Goal: Task Accomplishment & Management: Complete application form

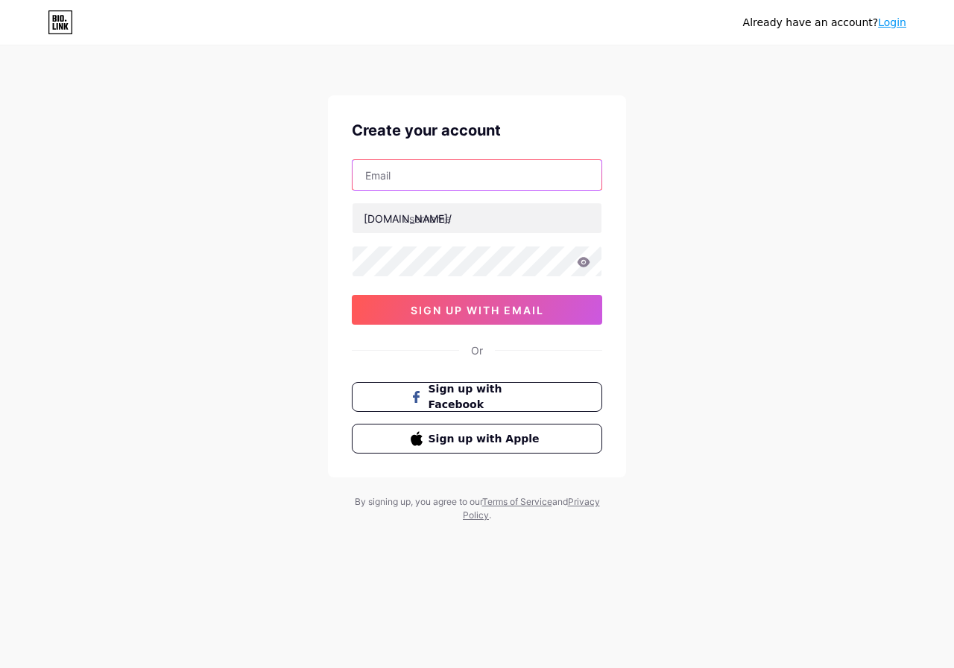
click at [429, 173] on input "text" at bounding box center [477, 175] width 249 height 30
type input "[EMAIL_ADDRESS][DOMAIN_NAME]"
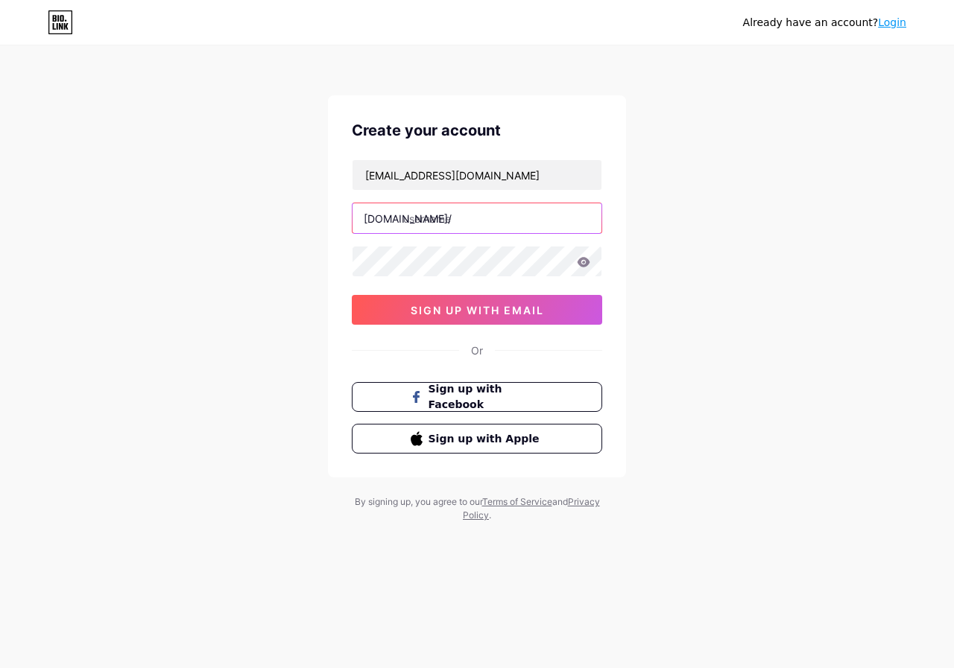
click at [489, 223] on input "text" at bounding box center [477, 218] width 249 height 30
click at [443, 226] on input "text" at bounding box center [477, 218] width 249 height 30
paste input "superbowl lix philadelphia eagles leather jacket"
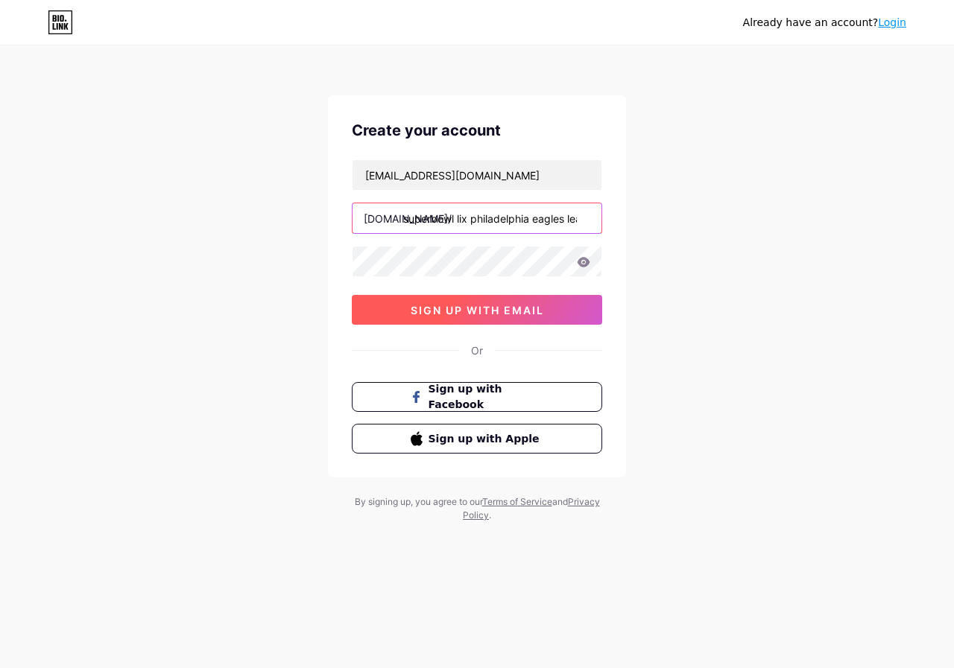
scroll to position [0, 58]
click at [411, 216] on input "superbowl lix philadelphia eagles leather jacket" at bounding box center [477, 218] width 249 height 30
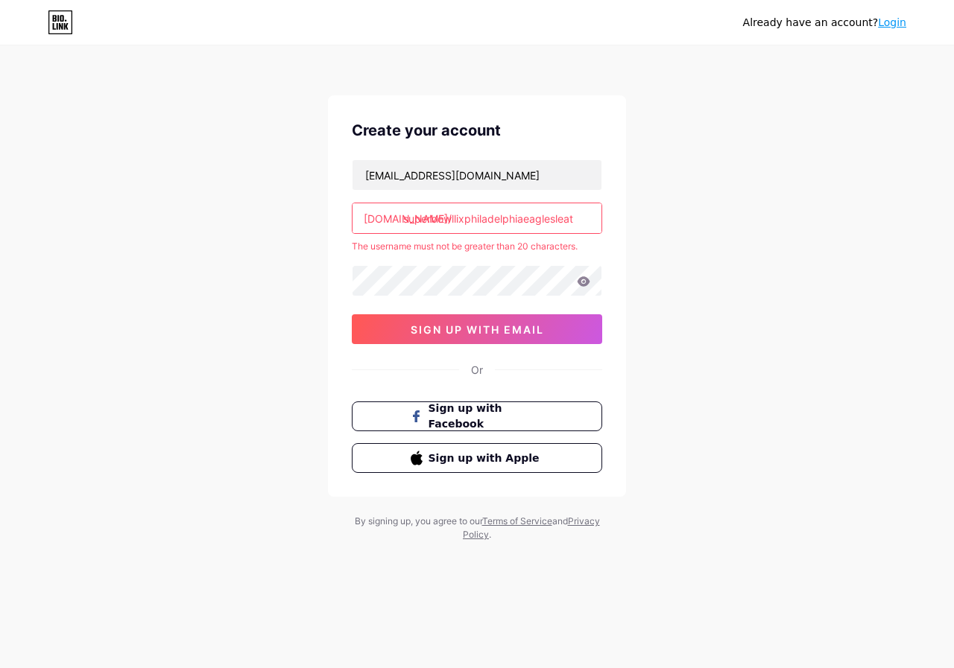
scroll to position [0, 0]
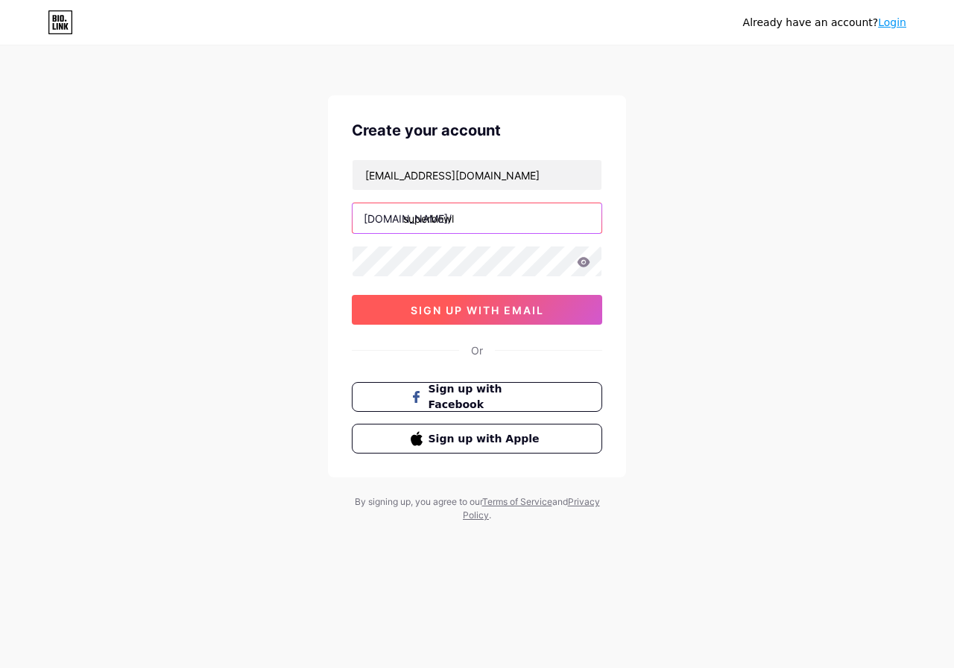
type input "superbowl"
click at [499, 321] on button "sign up with email" at bounding box center [477, 310] width 250 height 30
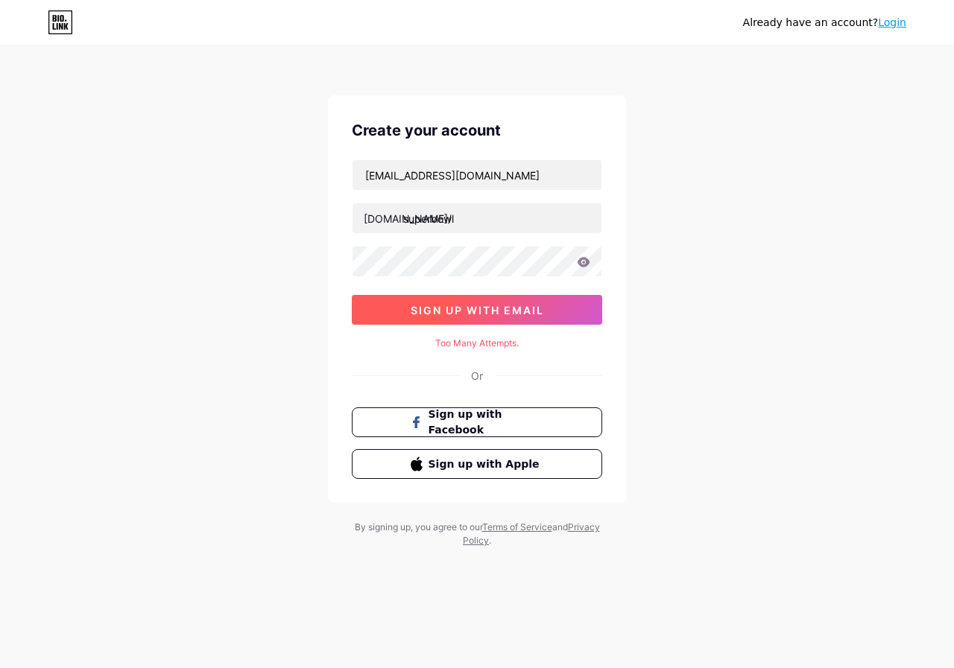
click at [437, 309] on span "sign up with email" at bounding box center [477, 310] width 133 height 13
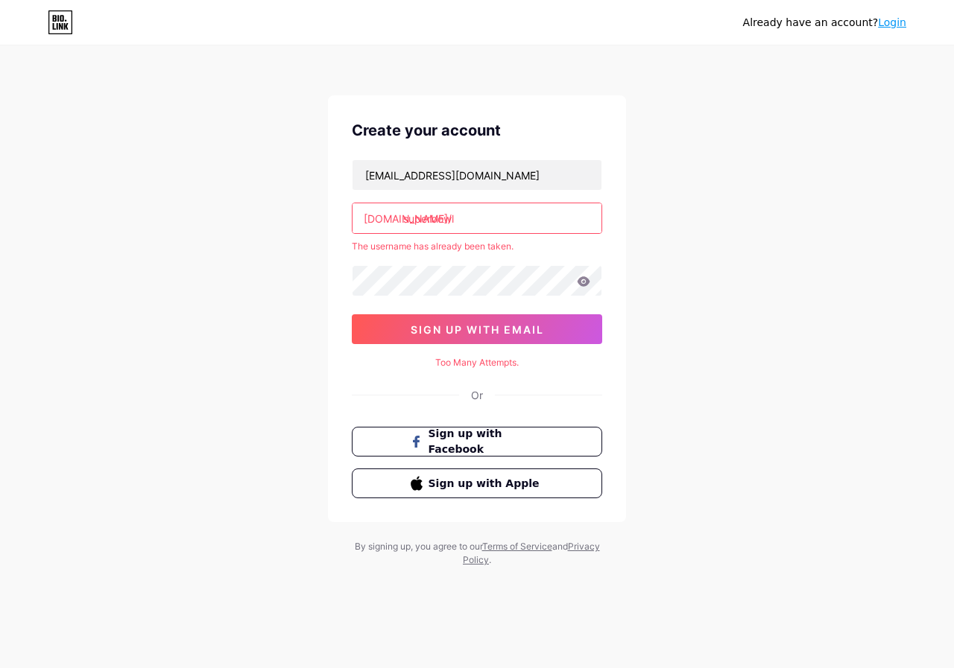
click at [892, 23] on link "Login" at bounding box center [892, 22] width 28 height 12
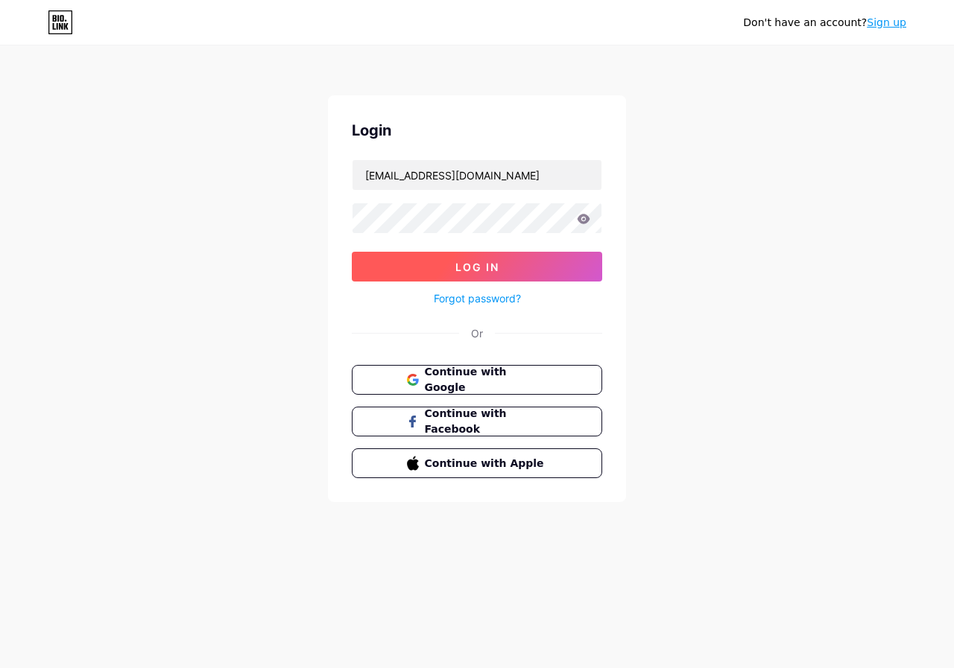
click at [504, 270] on button "Log In" at bounding box center [477, 267] width 250 height 30
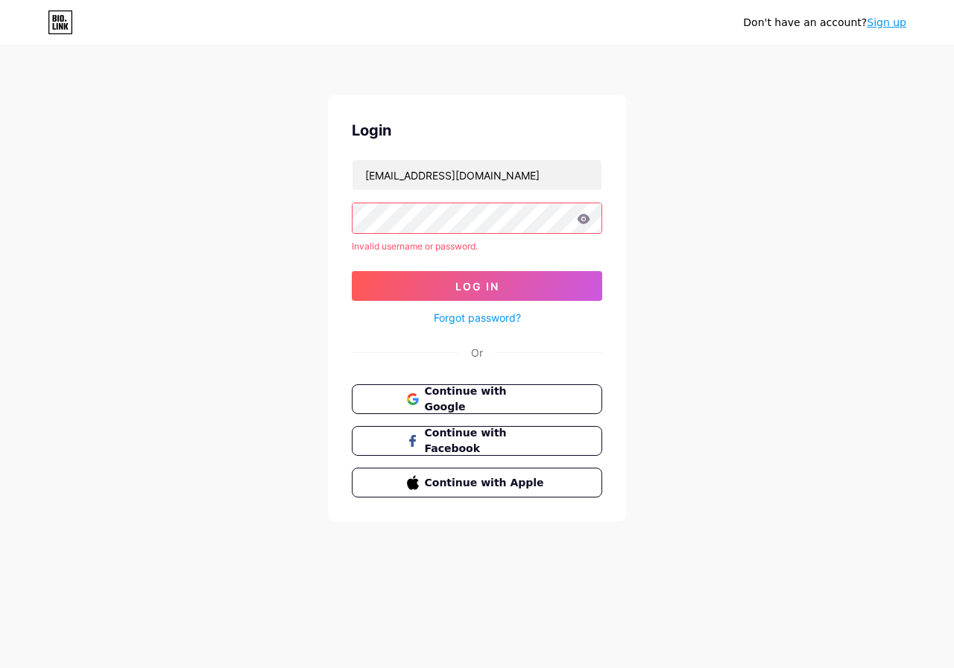
click at [583, 220] on icon at bounding box center [584, 219] width 13 height 10
click at [530, 172] on input "[EMAIL_ADDRESS][DOMAIN_NAME]" at bounding box center [477, 175] width 249 height 30
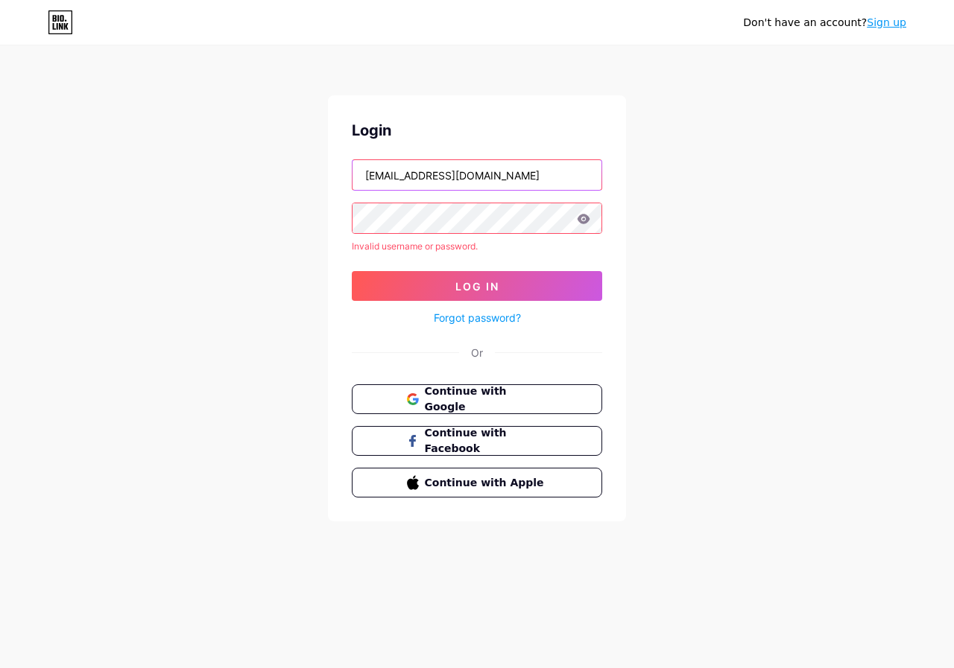
click at [530, 172] on input "[EMAIL_ADDRESS][DOMAIN_NAME]" at bounding box center [477, 175] width 249 height 30
type input "="
type input "superbowe"
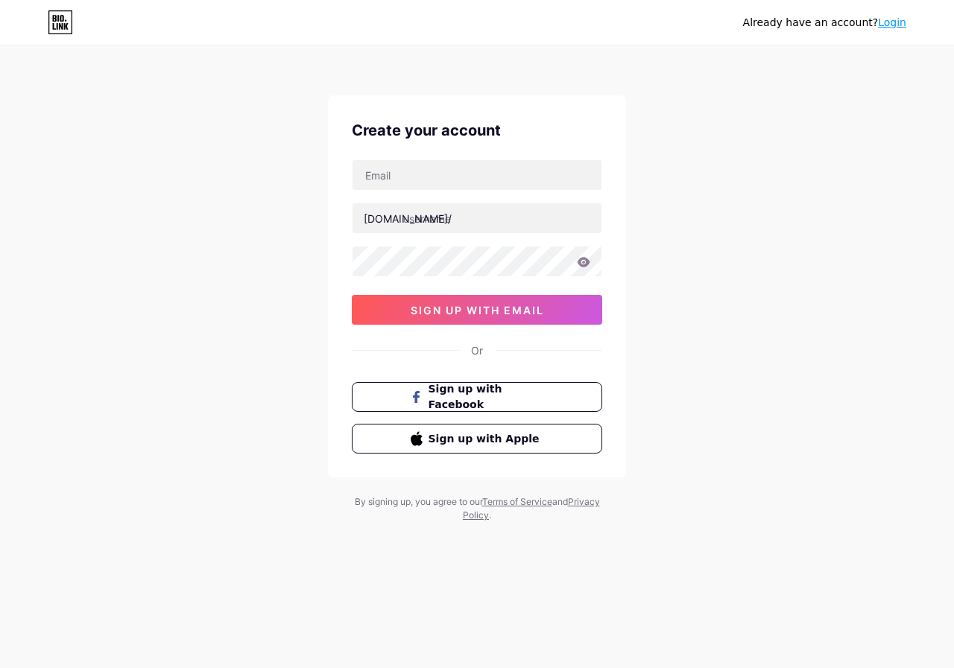
click at [901, 23] on link "Login" at bounding box center [892, 22] width 28 height 12
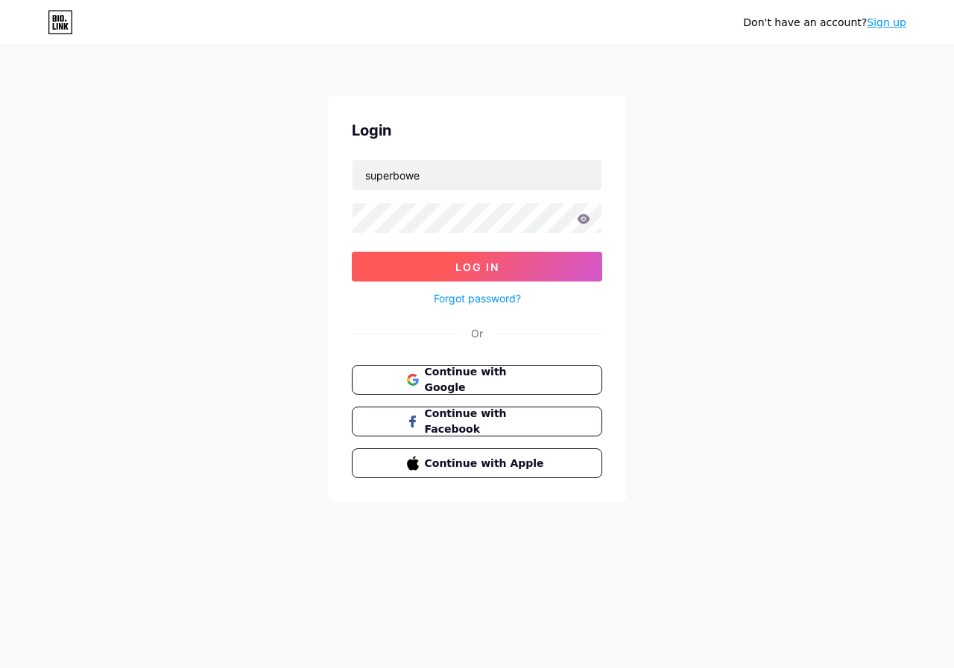
click at [465, 266] on span "Log In" at bounding box center [477, 267] width 44 height 13
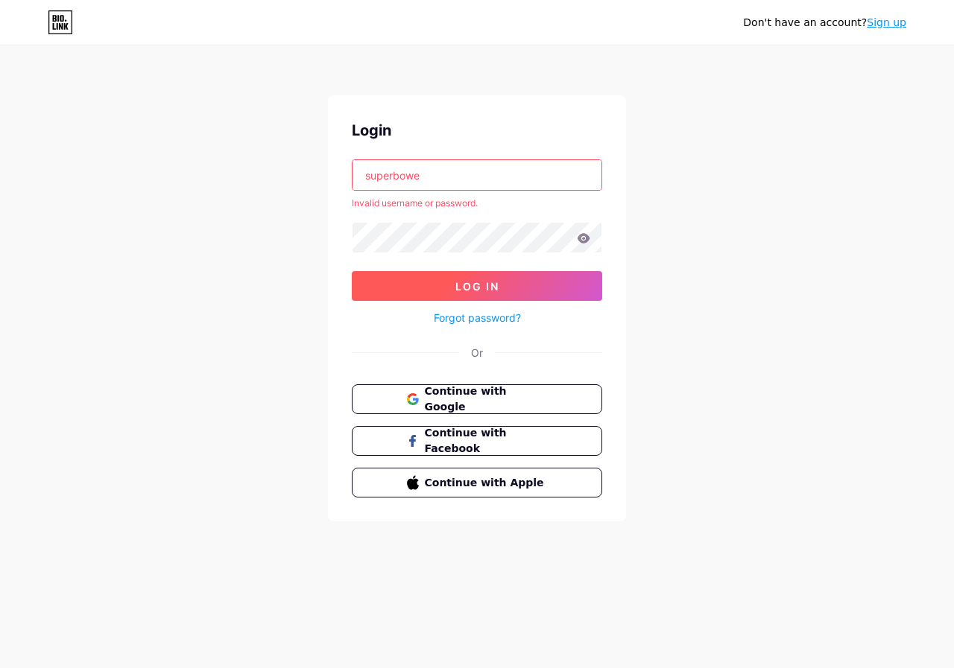
click at [478, 287] on span "Log In" at bounding box center [477, 286] width 44 height 13
click at [465, 164] on input "superbowe" at bounding box center [477, 175] width 249 height 30
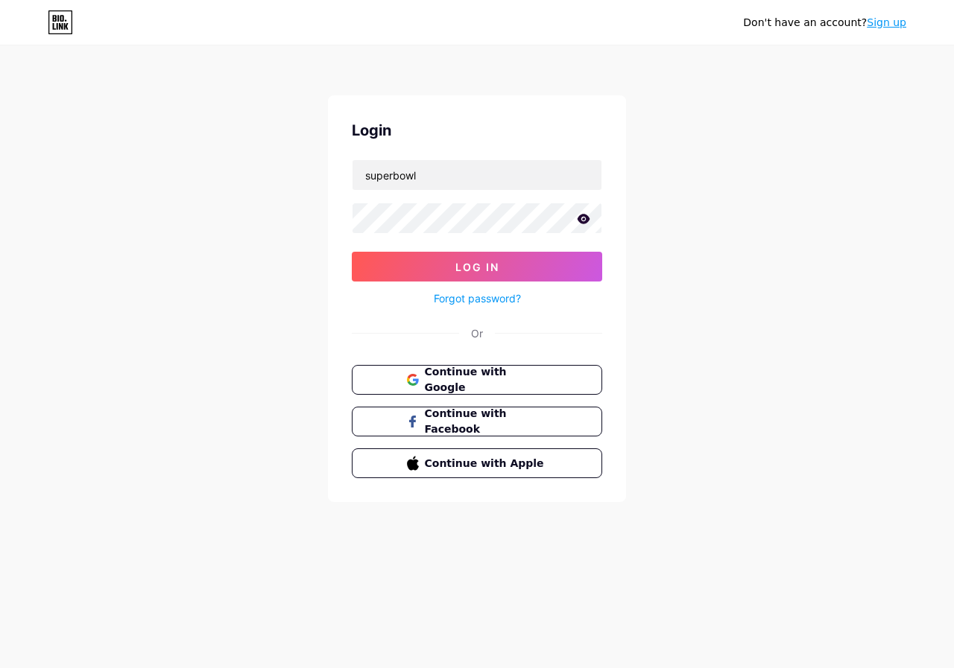
type input "superbowl"
click at [352, 252] on button "Log In" at bounding box center [477, 267] width 250 height 30
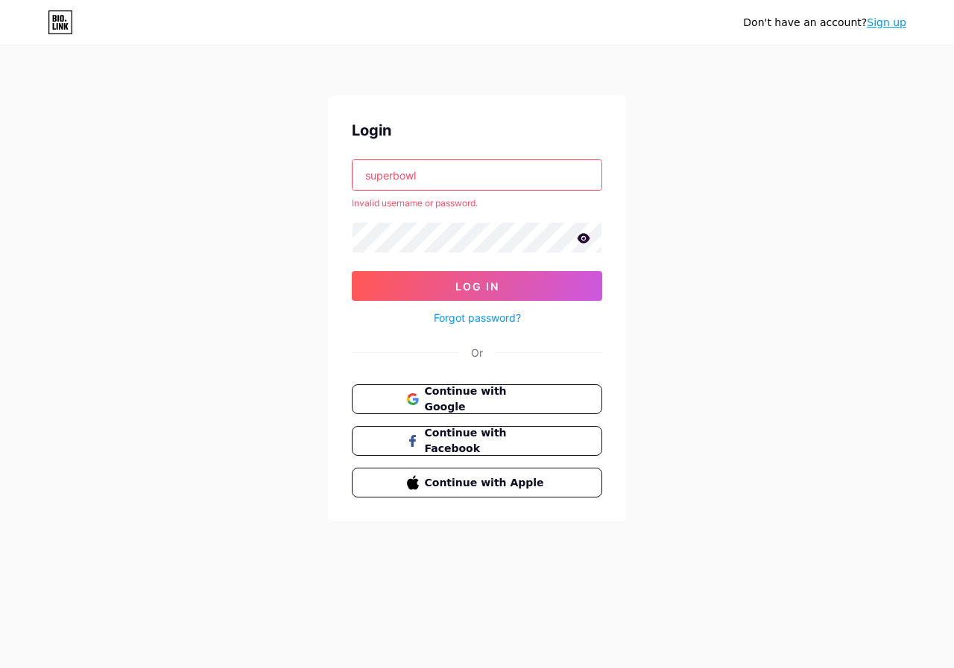
click at [490, 189] on input "superbowl" at bounding box center [477, 175] width 249 height 30
click at [496, 180] on input "superbowl" at bounding box center [477, 175] width 249 height 30
click at [496, 179] on input "superbowl" at bounding box center [477, 175] width 249 height 30
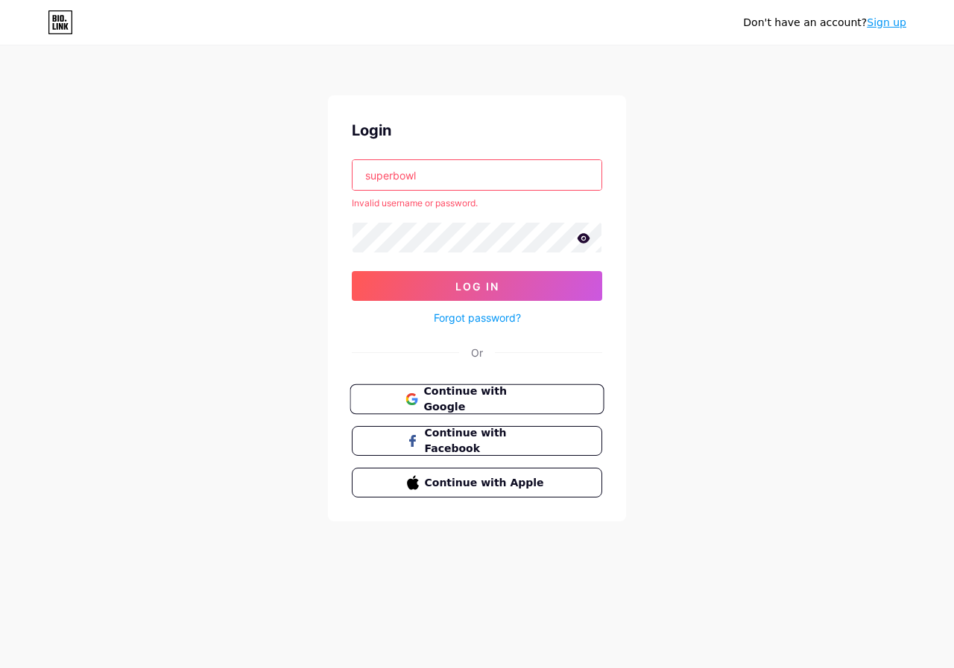
click at [518, 401] on span "Continue with Google" at bounding box center [485, 400] width 124 height 32
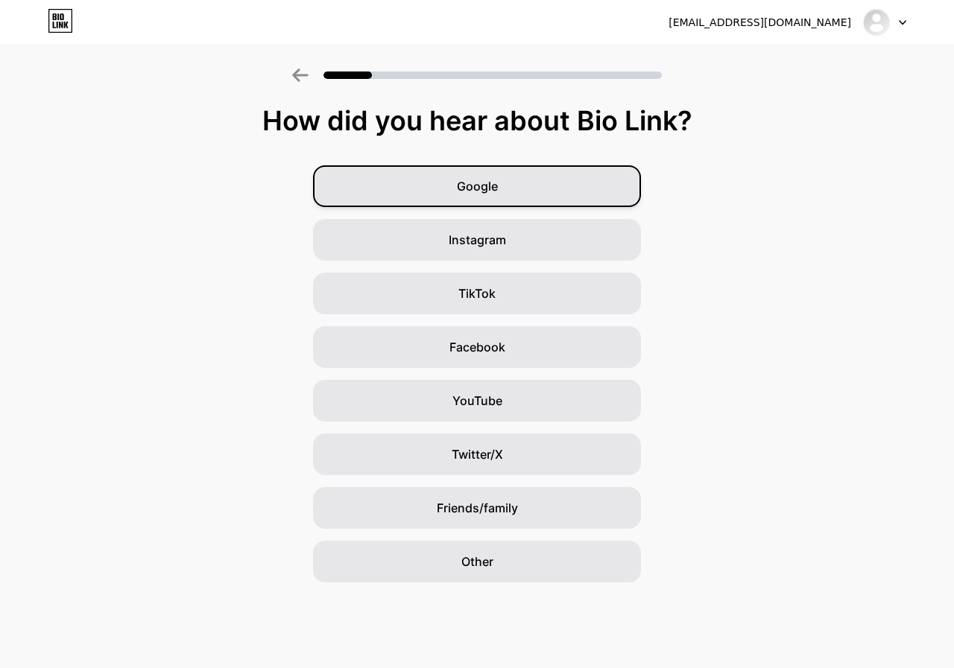
click at [527, 197] on div "Google" at bounding box center [477, 186] width 328 height 42
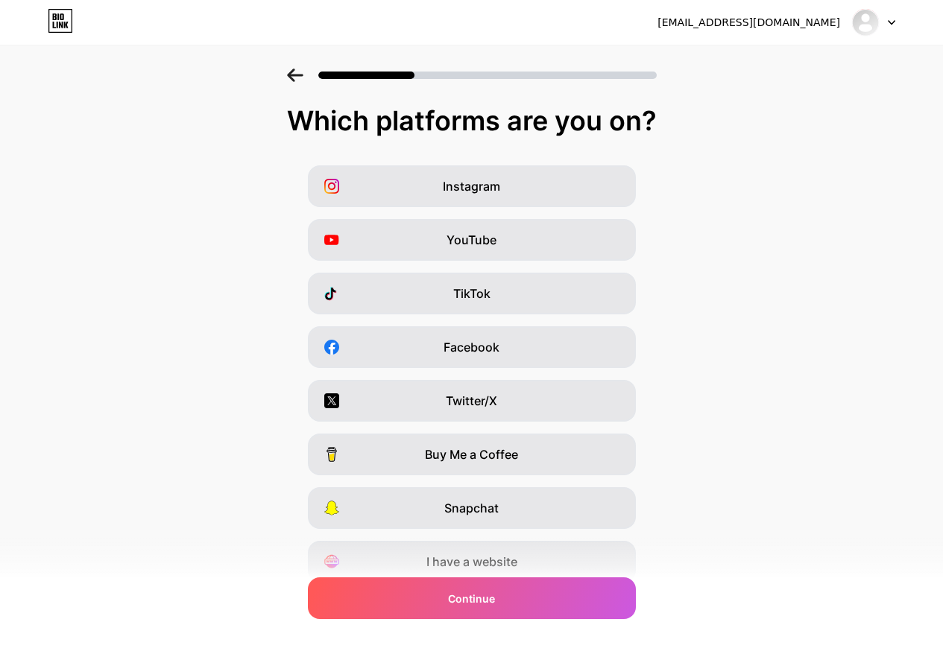
scroll to position [60, 0]
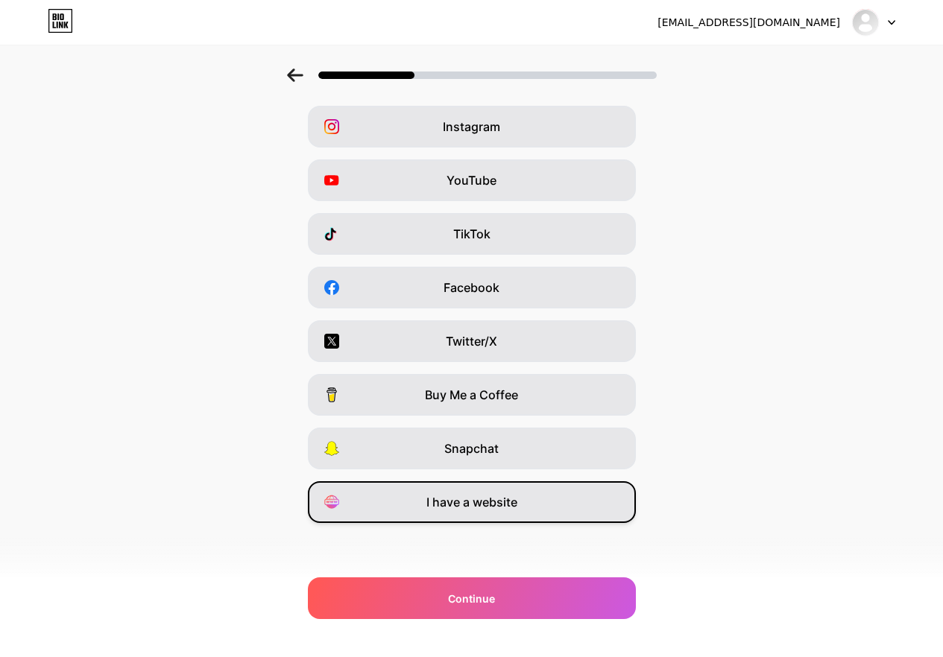
click at [475, 505] on span "I have a website" at bounding box center [471, 502] width 91 height 18
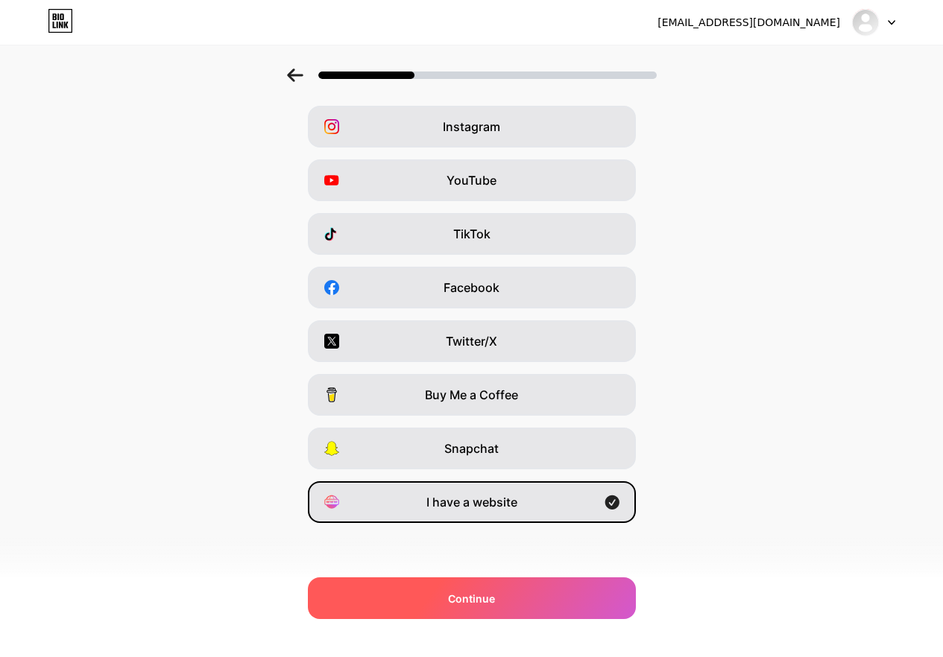
click at [481, 597] on span "Continue" at bounding box center [471, 599] width 47 height 16
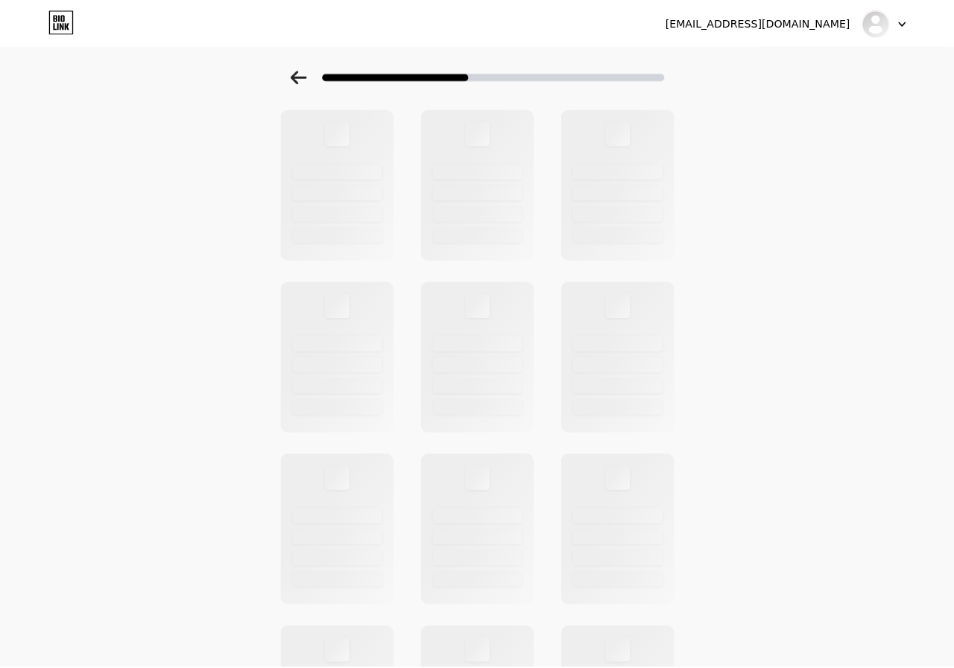
scroll to position [0, 0]
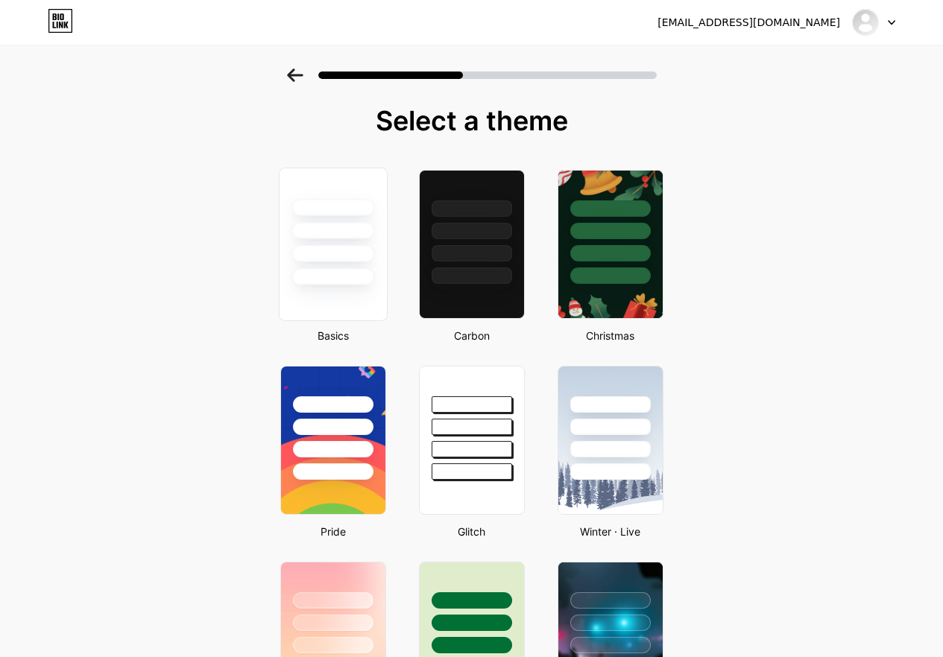
click at [383, 272] on div at bounding box center [332, 226] width 107 height 117
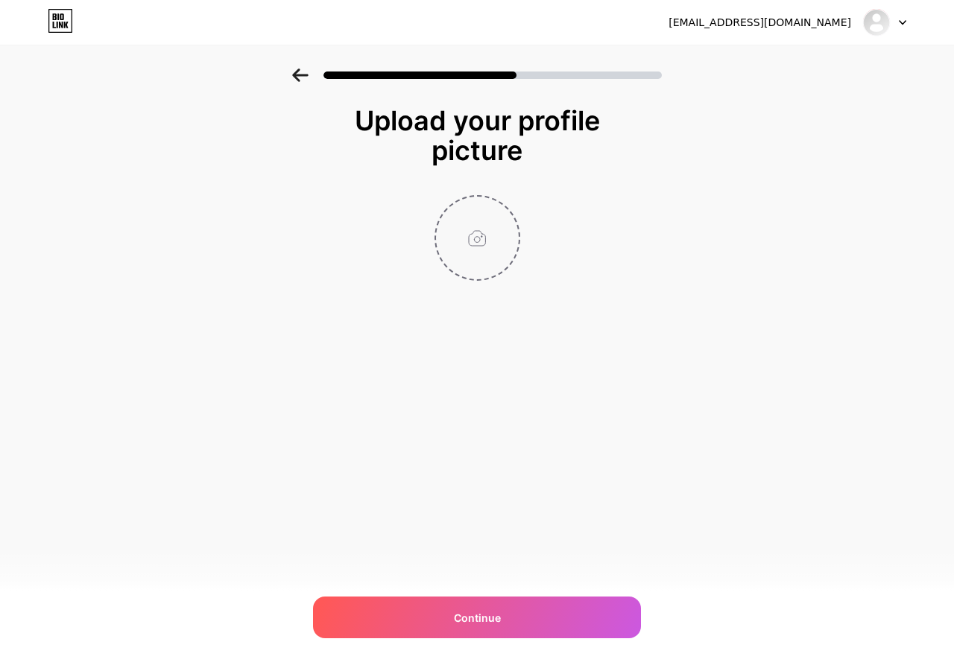
click at [478, 256] on input "file" at bounding box center [477, 238] width 83 height 83
type input "C:\fakepath\NFL-Super-Bowl-LIX-Champions-2025-Philadelphia-Eagles-Meek-Mill-Lim…"
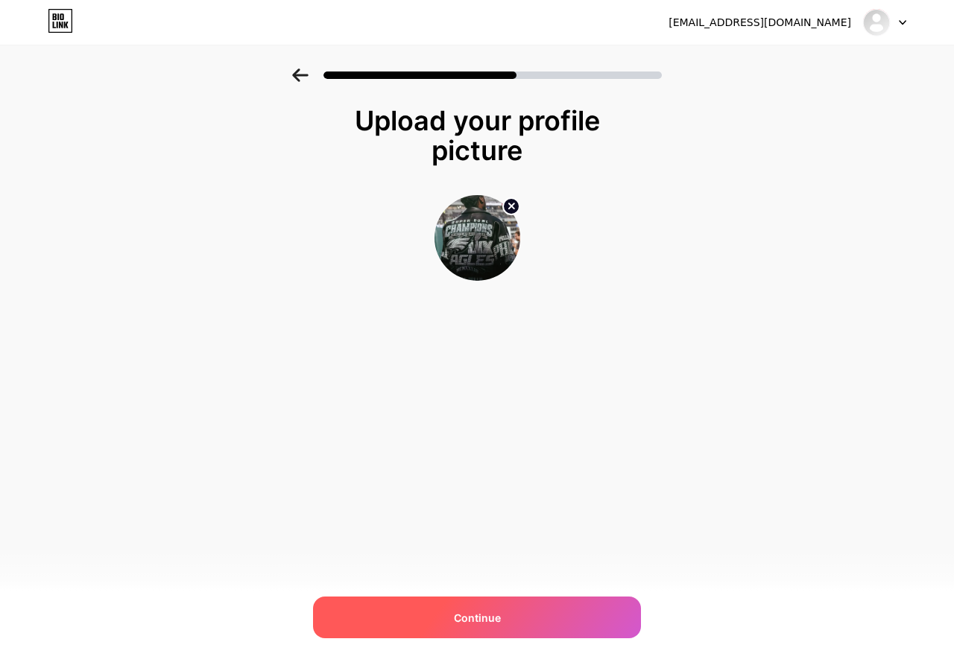
click at [500, 623] on div "Continue" at bounding box center [477, 618] width 328 height 42
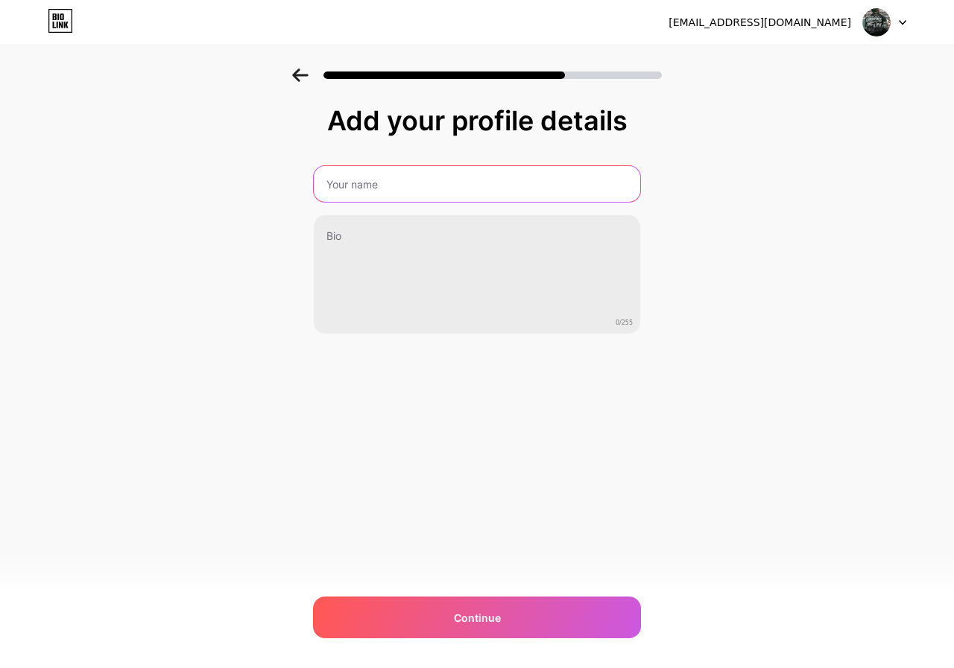
click at [413, 185] on input "text" at bounding box center [477, 184] width 326 height 36
paste input "Super Bowl LIX Philadelphia"
type input "Super Bowl LIX Philadelphia"
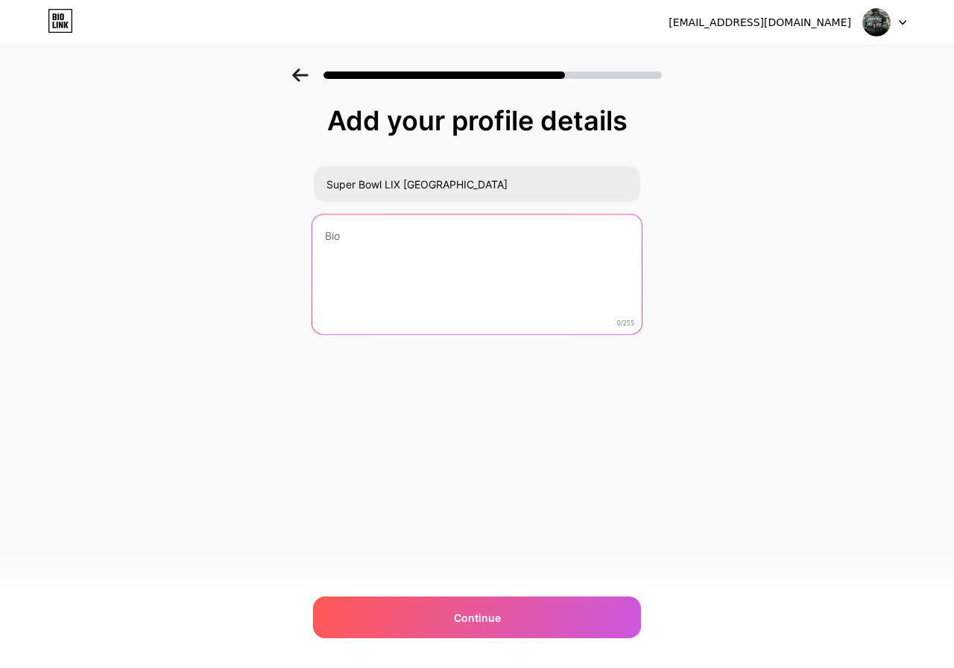
click at [411, 258] on textarea at bounding box center [476, 275] width 329 height 121
paste textarea "Elevate your game-day look with this stylish Pelle Pelle Eagles jacket — a must…"
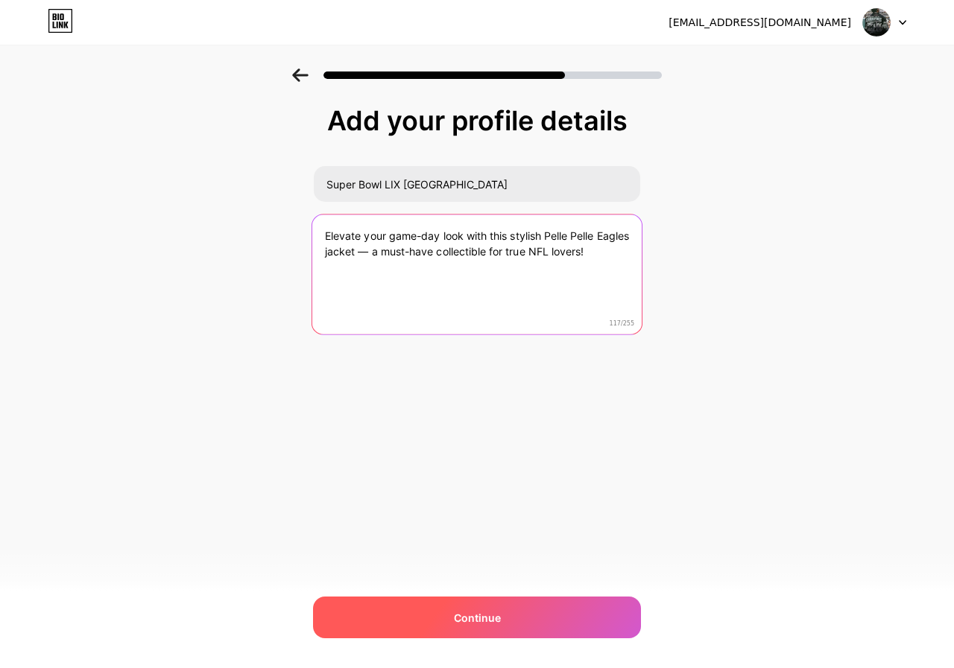
type textarea "Elevate your game-day look with this stylish Pelle Pelle Eagles jacket — a must…"
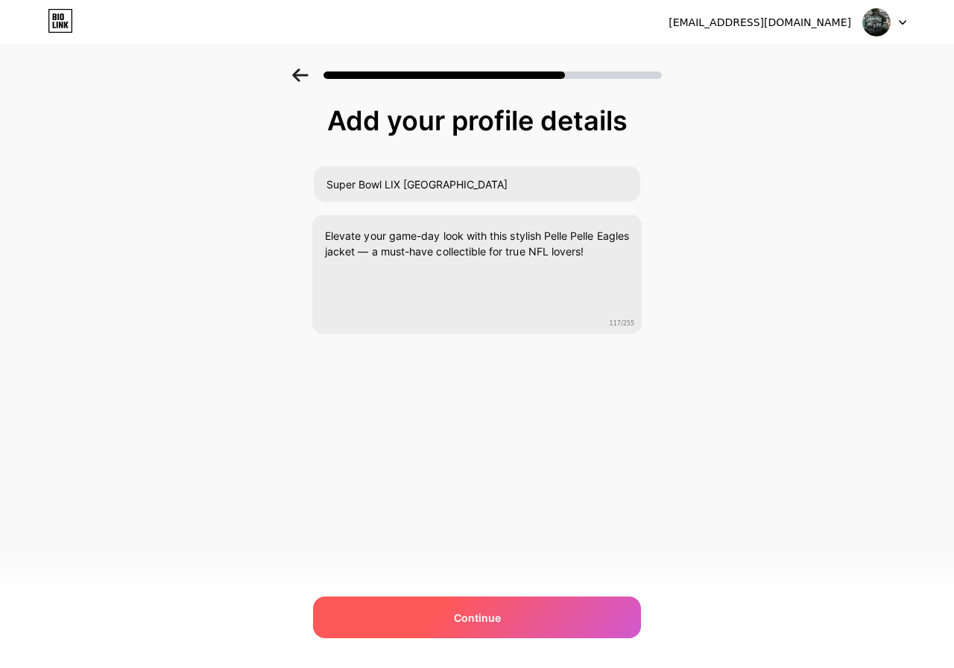
click at [488, 626] on div "Continue" at bounding box center [477, 618] width 328 height 42
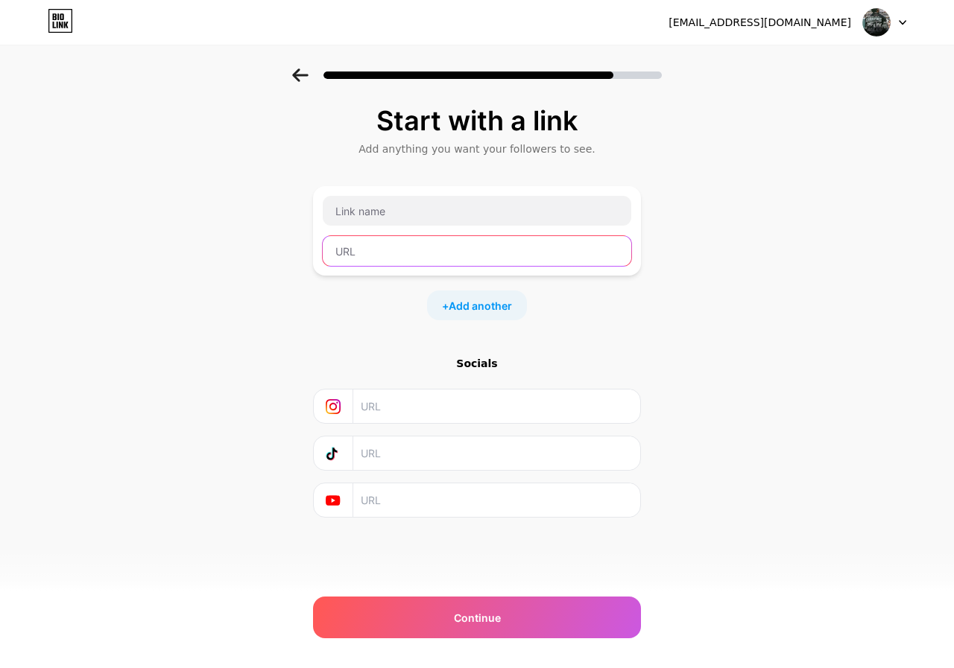
click at [423, 255] on input "text" at bounding box center [477, 251] width 309 height 30
paste input "https://americanbruiserjacket.to/product/super-bowl-lix-philadelphia-eagles-lea…"
type input "https://americanbruiserjacket.to/product/super-bowl-lix-philadelphia-eagles-lea…"
click at [384, 412] on input "text" at bounding box center [496, 407] width 271 height 34
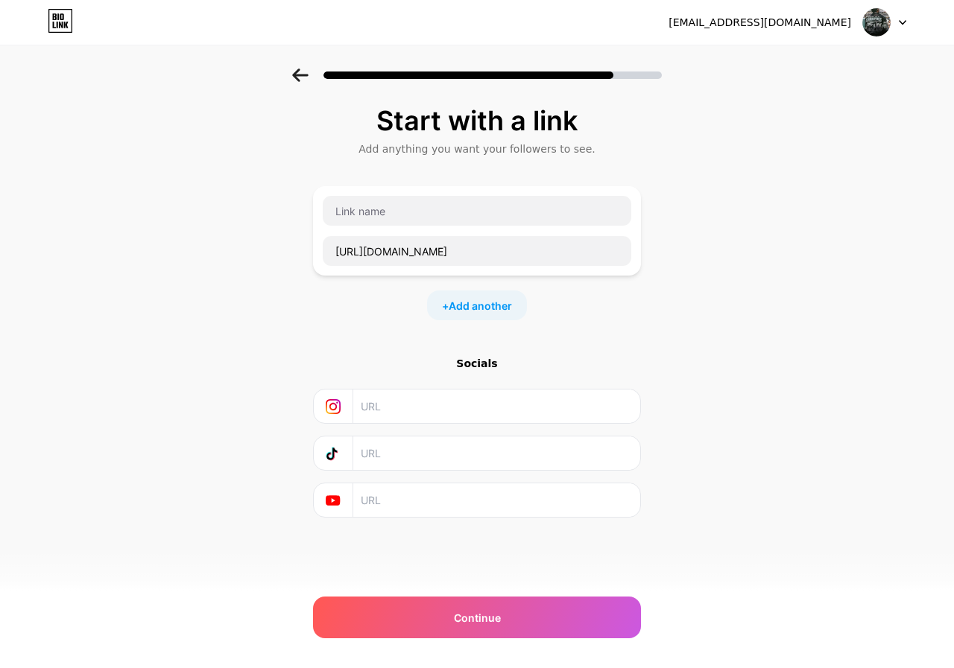
scroll to position [0, 0]
paste input "https://www.instagram.com/americanbruiserjacket/?hl=en"
type input "https://www.instagram.com/americanbruiserjacket/?hl=en"
click at [486, 299] on span "Add another" at bounding box center [480, 306] width 63 height 16
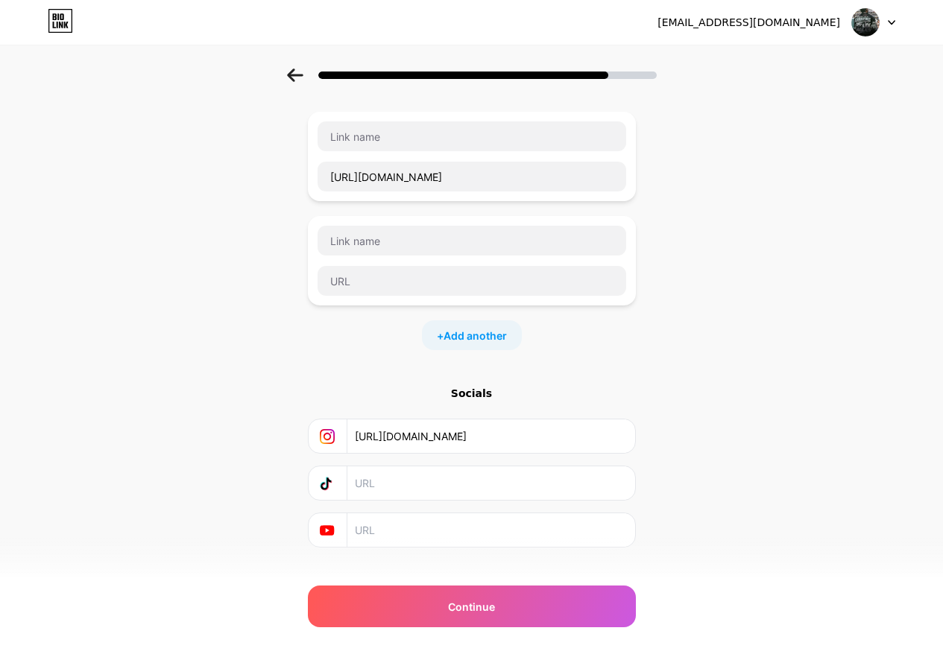
scroll to position [99, 0]
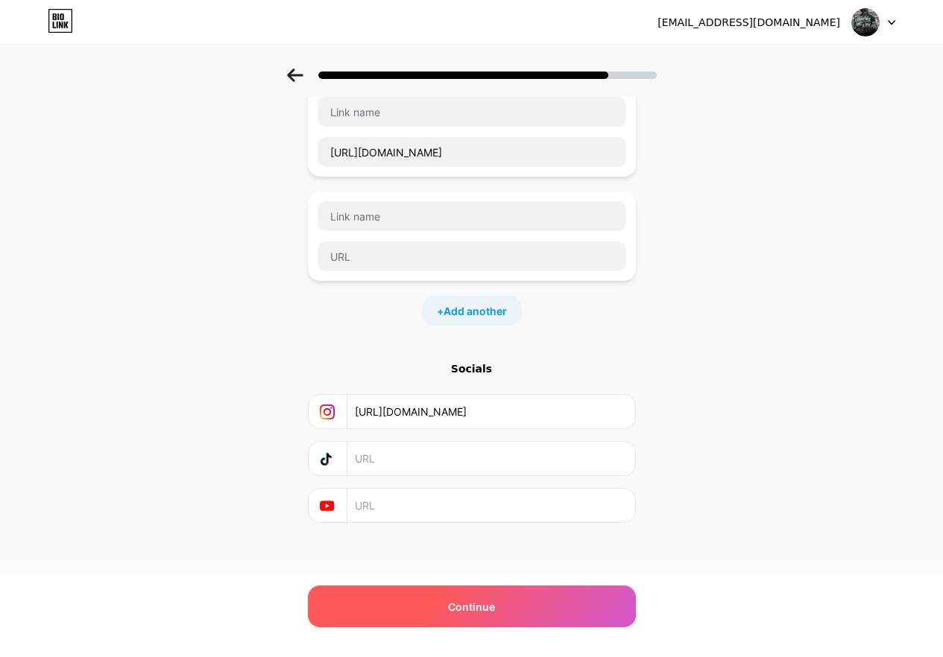
click at [515, 610] on div "Continue" at bounding box center [472, 607] width 328 height 42
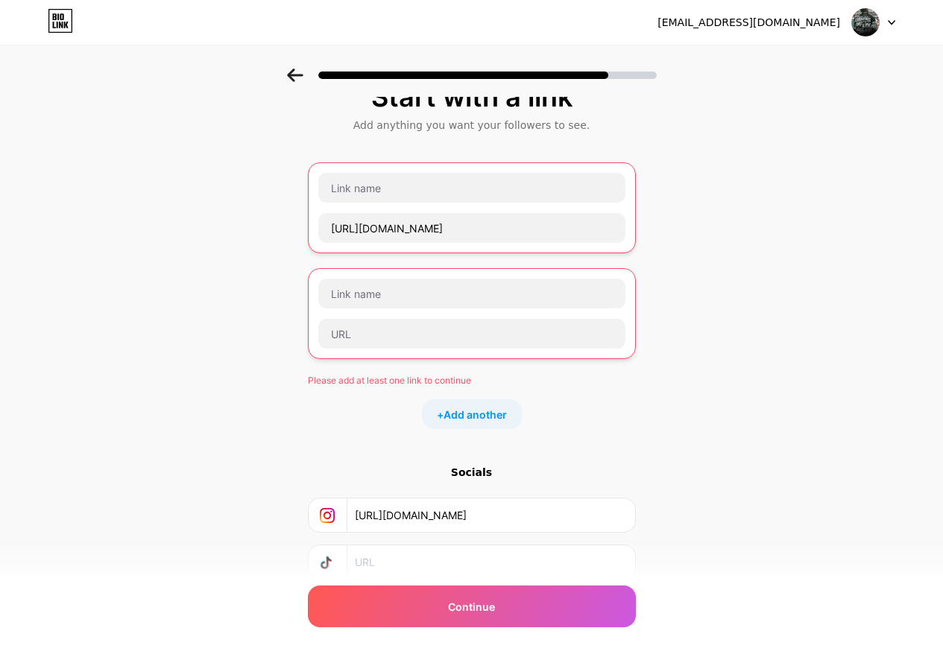
scroll to position [0, 0]
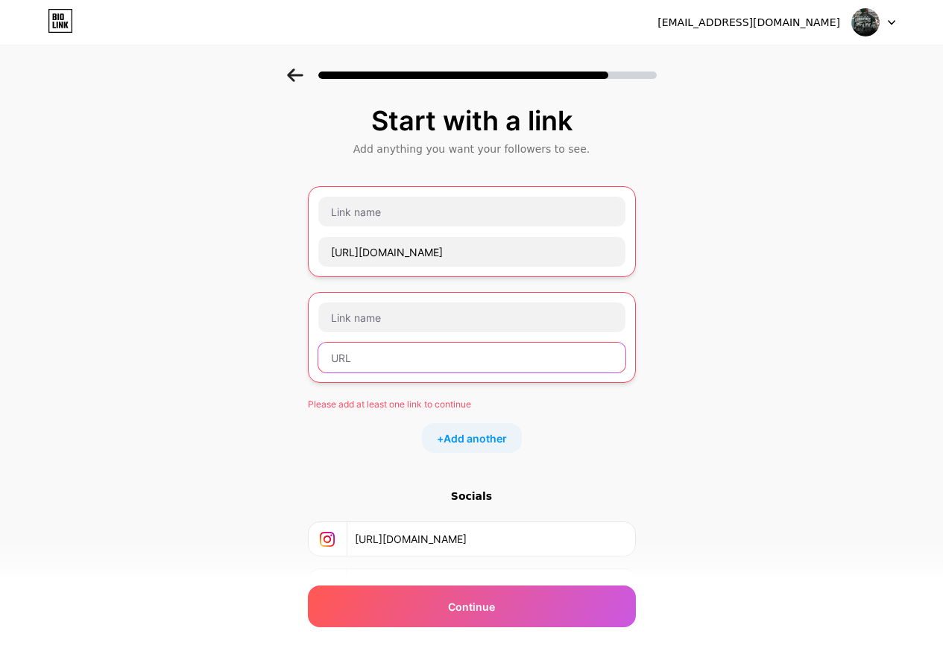
click at [426, 362] on input "text" at bounding box center [471, 358] width 307 height 30
click at [428, 332] on div at bounding box center [471, 317] width 309 height 31
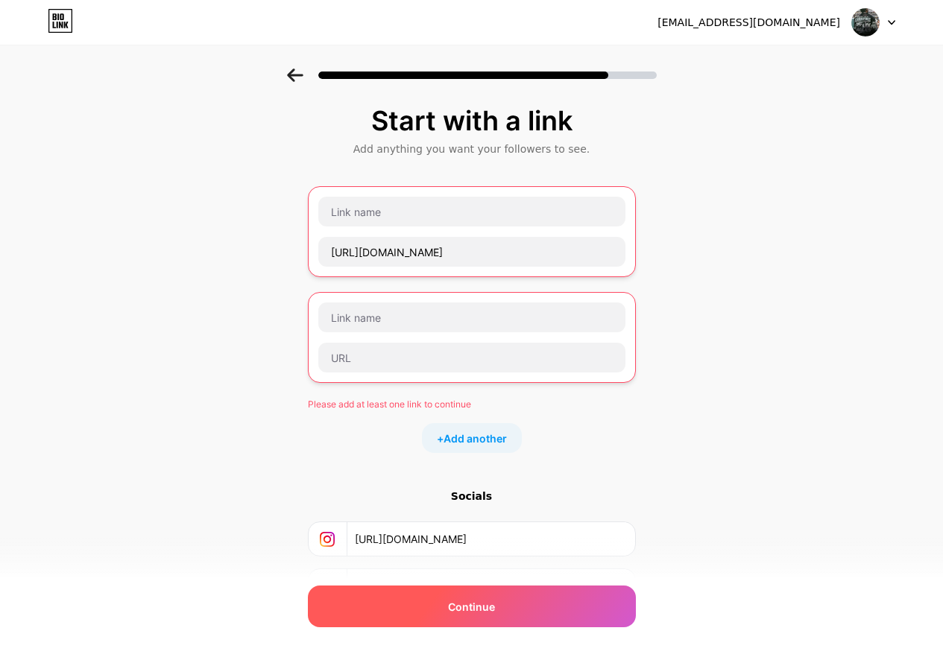
click at [551, 610] on div "Continue" at bounding box center [472, 607] width 328 height 42
click at [533, 600] on div "Continue" at bounding box center [472, 607] width 328 height 42
click at [510, 608] on div "Continue" at bounding box center [472, 607] width 328 height 42
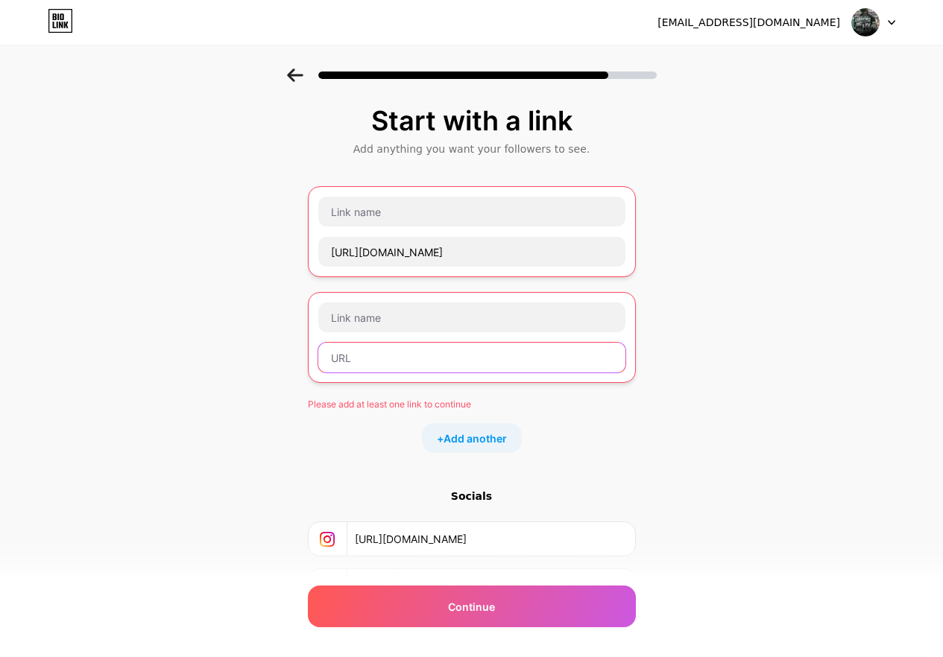
click at [385, 351] on input "text" at bounding box center [471, 358] width 307 height 30
paste input "https://bio.link/adamcarlos"
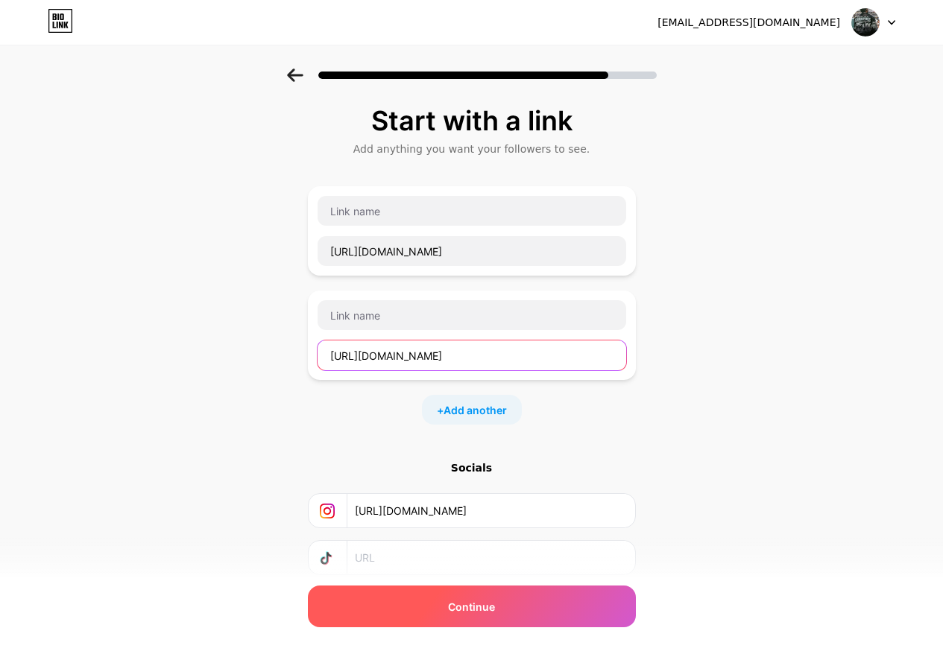
type input "https://bio.link/adamcarlos"
click at [495, 605] on span "Continue" at bounding box center [471, 607] width 47 height 16
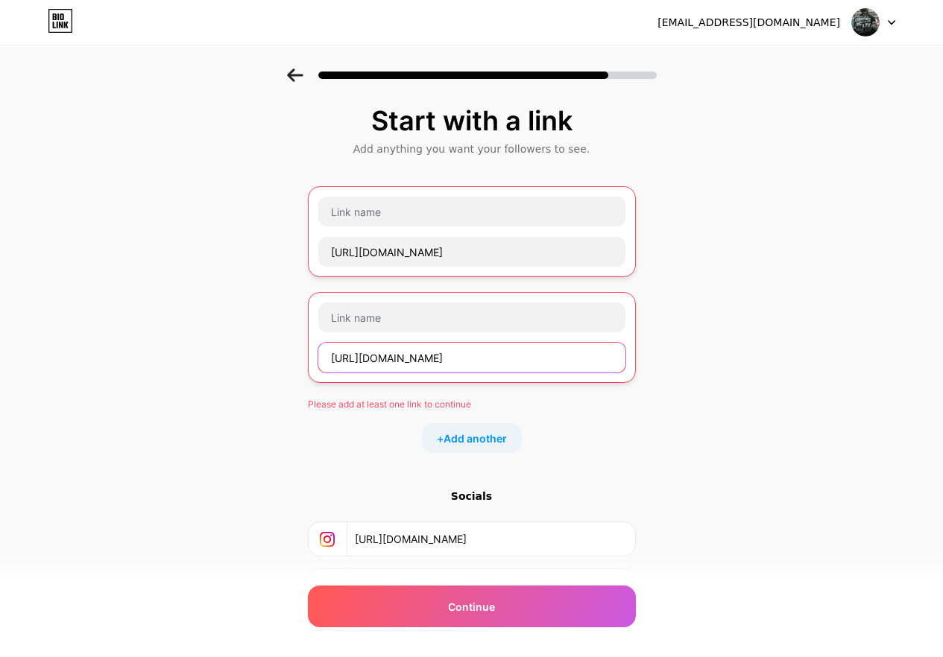
click at [480, 358] on input "https://bio.link/adamcarlos" at bounding box center [471, 358] width 307 height 30
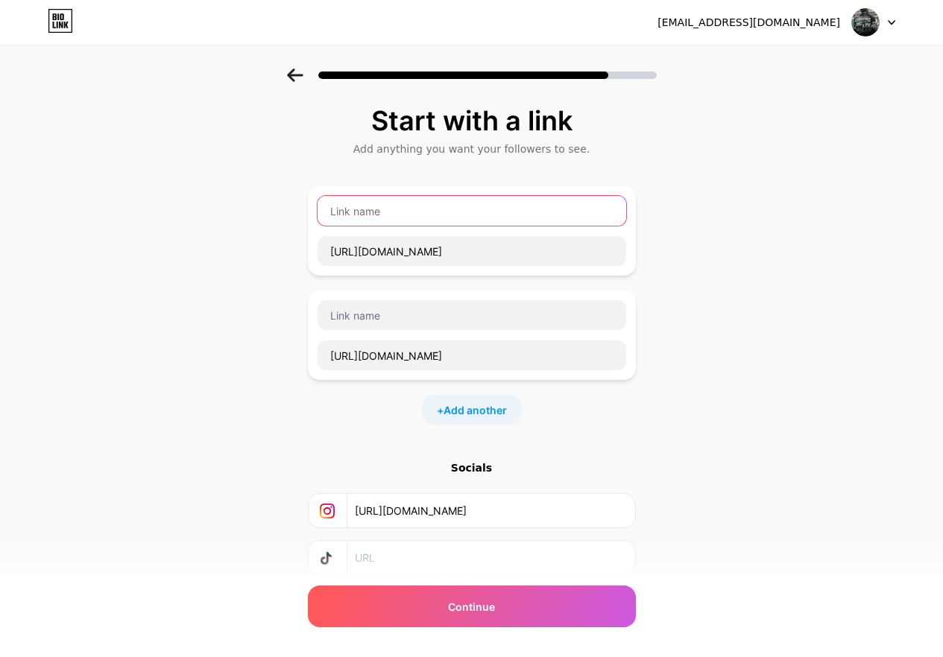
click at [400, 221] on input "text" at bounding box center [471, 211] width 309 height 30
type input "a"
paste input "Super Bowl LIX Philadelphia Eagles Leather Jacket"
paste input "text"
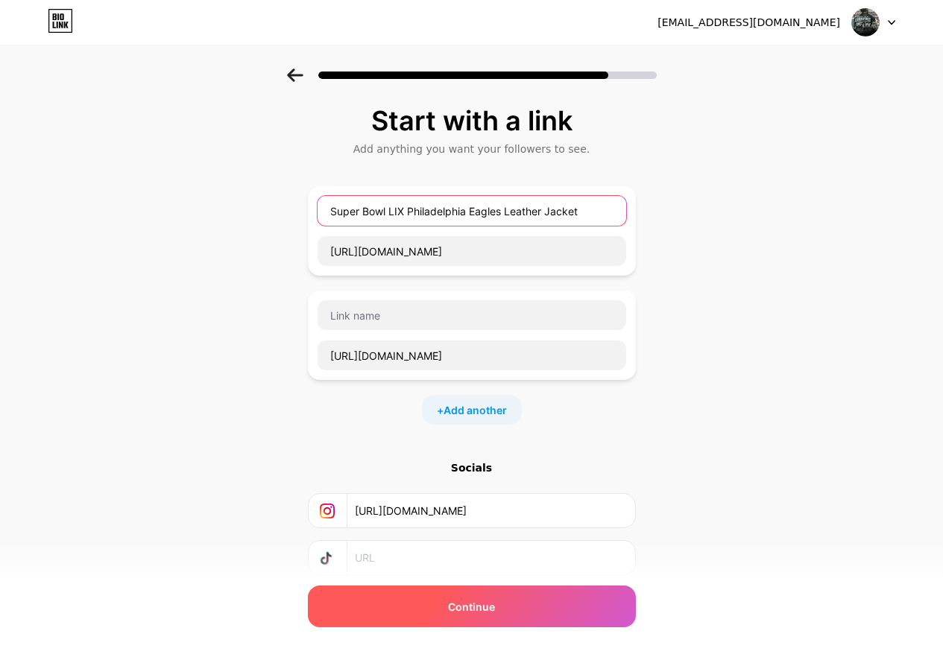
type input "Super Bowl LIX Philadelphia Eagles Leather Jacket"
click at [459, 610] on span "Continue" at bounding box center [471, 607] width 47 height 16
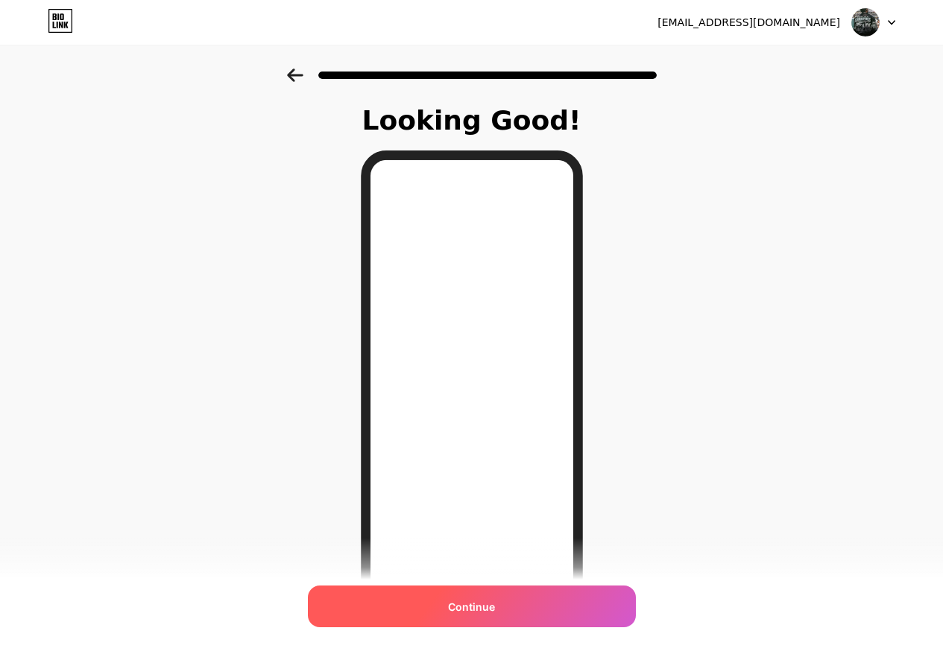
click at [519, 603] on div "Continue" at bounding box center [472, 607] width 328 height 42
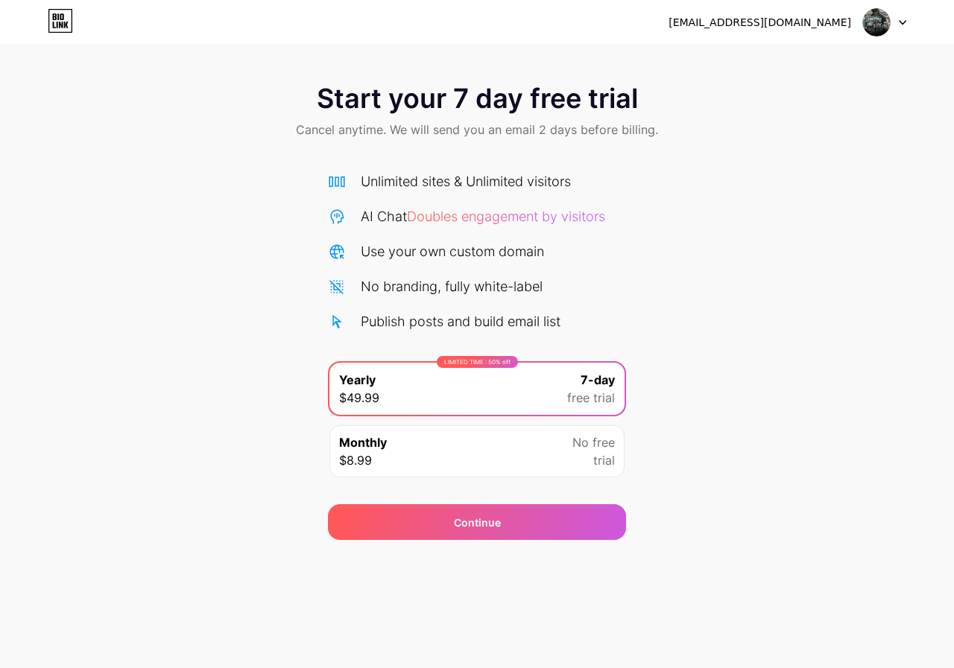
click at [487, 468] on div "Monthly $8.99 No free trial" at bounding box center [476, 452] width 295 height 52
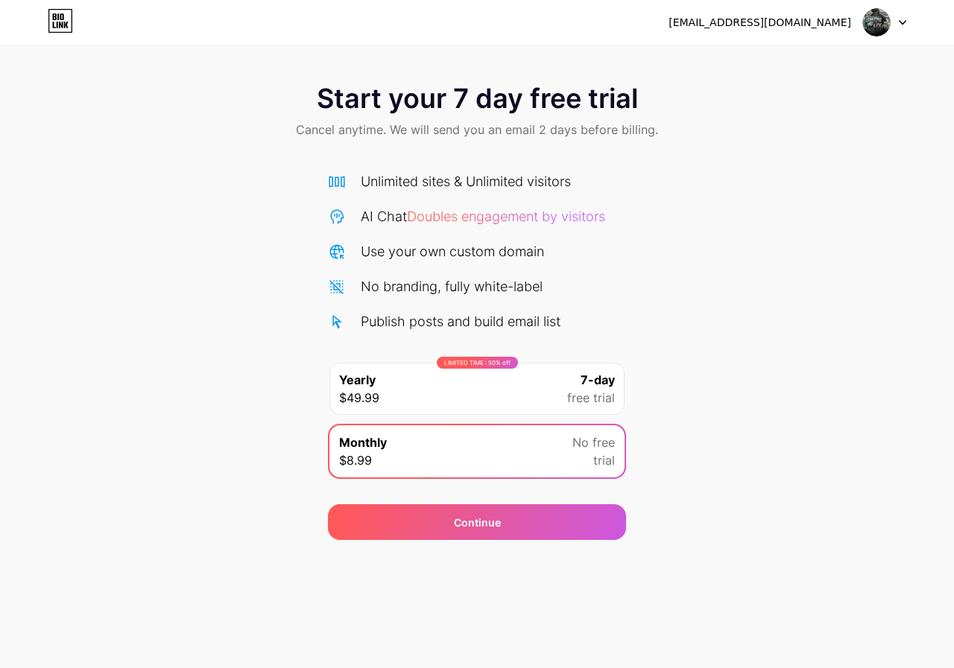
click at [872, 22] on img at bounding box center [876, 22] width 28 height 28
click at [892, 19] on div at bounding box center [884, 22] width 43 height 27
click at [904, 22] on icon at bounding box center [903, 23] width 6 height 4
click at [758, 22] on div "[EMAIL_ADDRESS][DOMAIN_NAME]" at bounding box center [759, 23] width 183 height 16
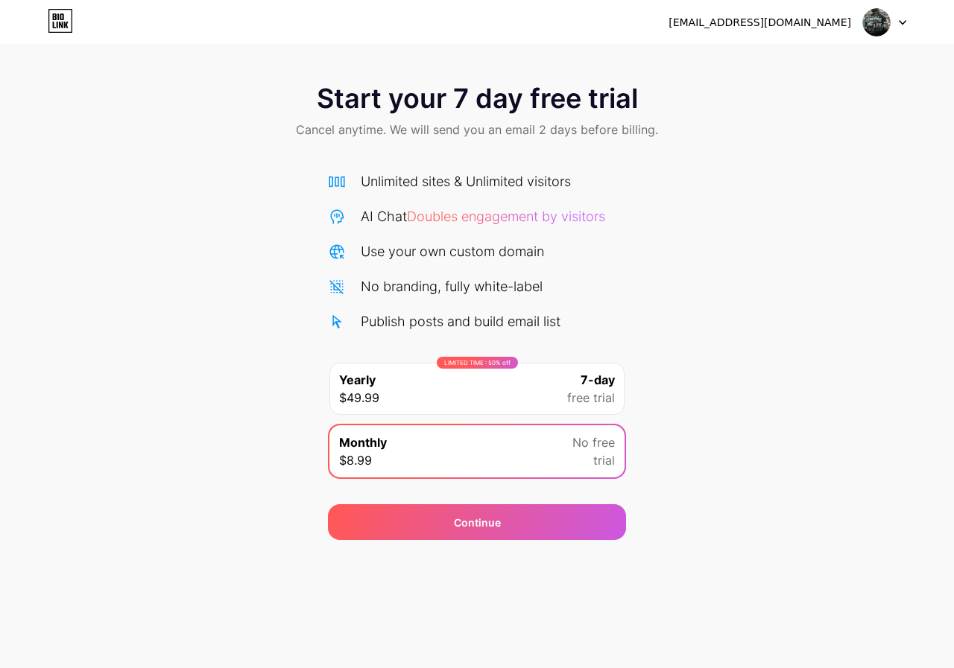
click at [810, 28] on div "[EMAIL_ADDRESS][DOMAIN_NAME]" at bounding box center [759, 23] width 183 height 16
click at [775, 240] on div "Start your 7 day free trial Cancel anytime. We will send you an email 2 days be…" at bounding box center [477, 305] width 954 height 472
click at [587, 396] on span "free trial" at bounding box center [591, 398] width 48 height 18
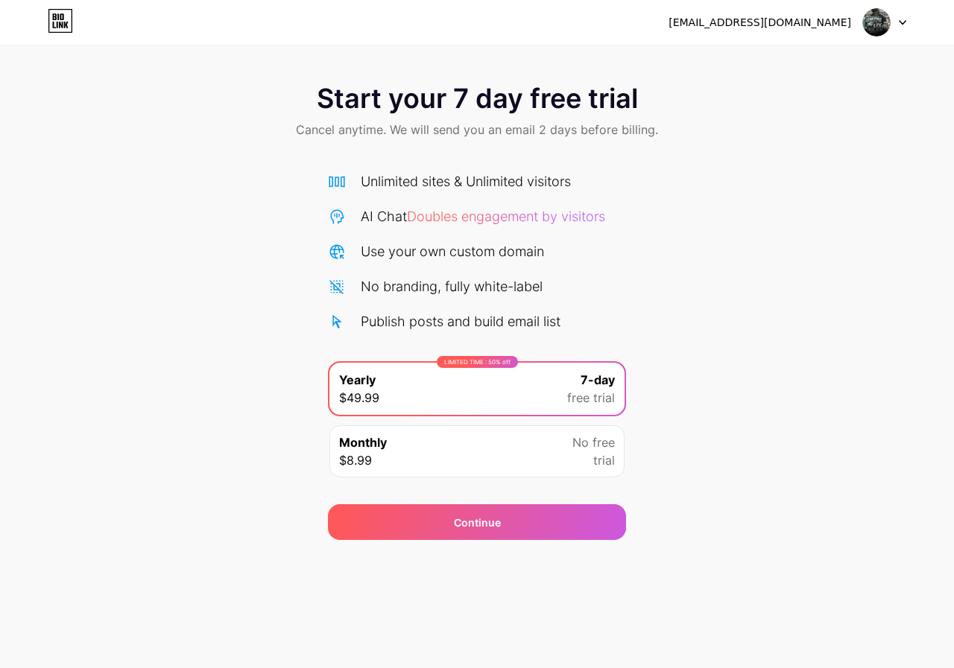
click at [52, 19] on icon at bounding box center [60, 21] width 25 height 24
click at [63, 26] on icon at bounding box center [60, 21] width 25 height 24
click at [519, 452] on div "Monthly $8.99 No free trial" at bounding box center [476, 452] width 295 height 52
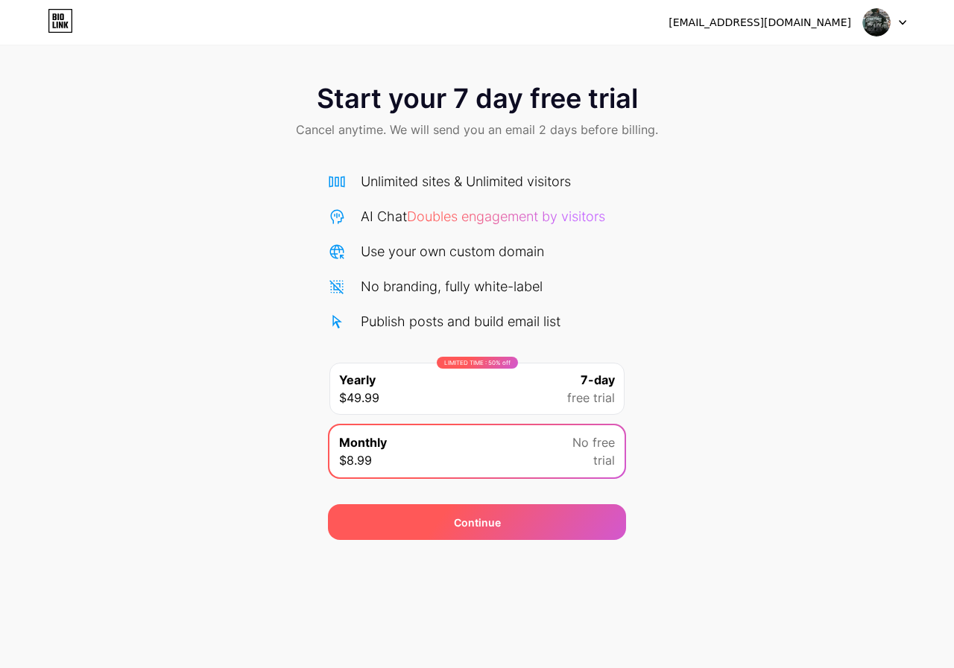
click at [502, 527] on div "Continue" at bounding box center [477, 523] width 298 height 36
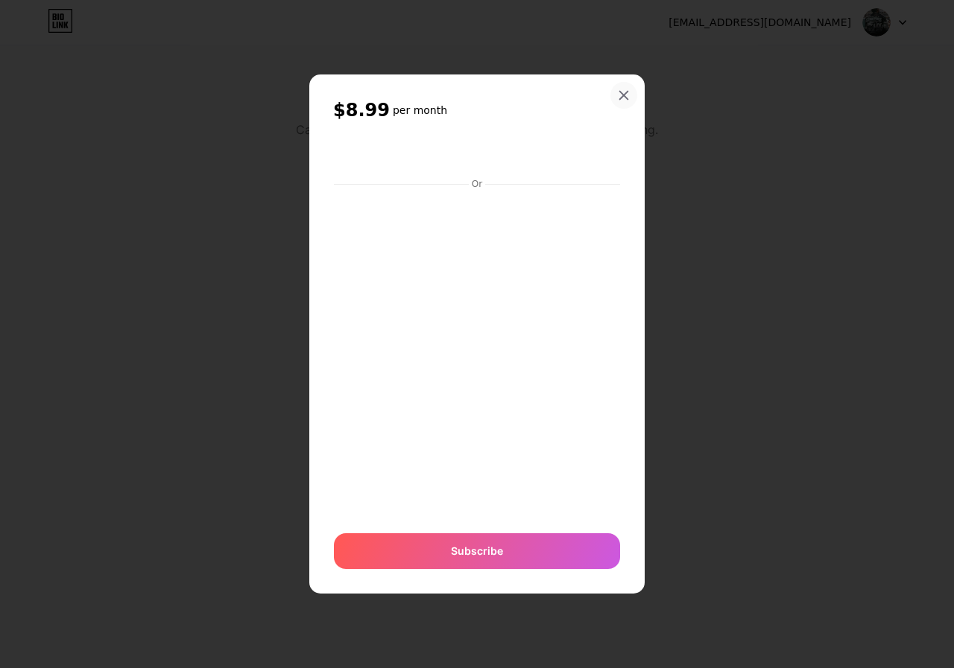
click at [617, 96] on div at bounding box center [623, 95] width 27 height 27
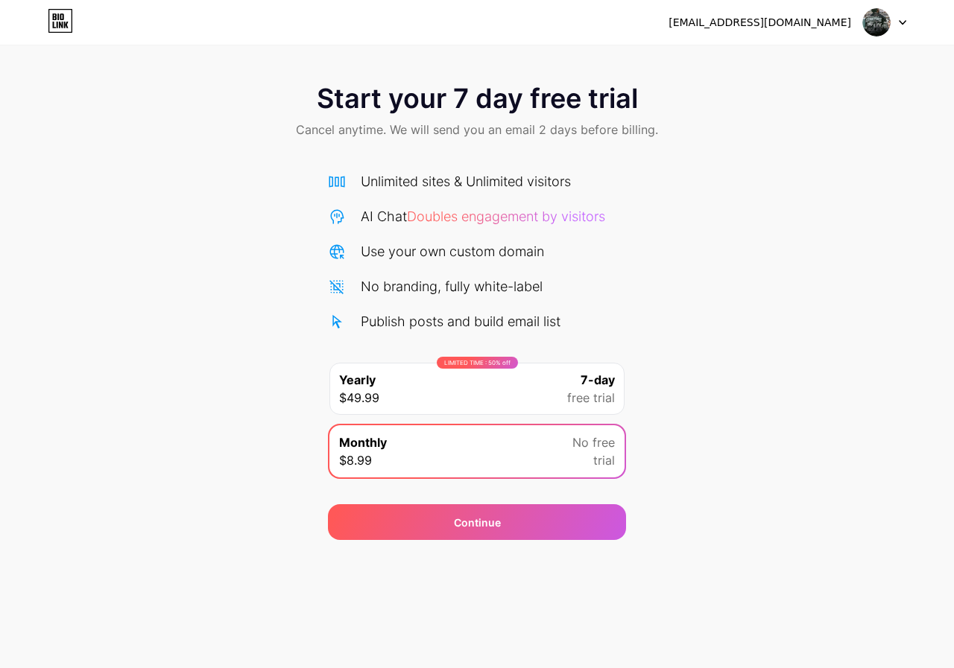
click at [69, 11] on icon at bounding box center [60, 21] width 25 height 24
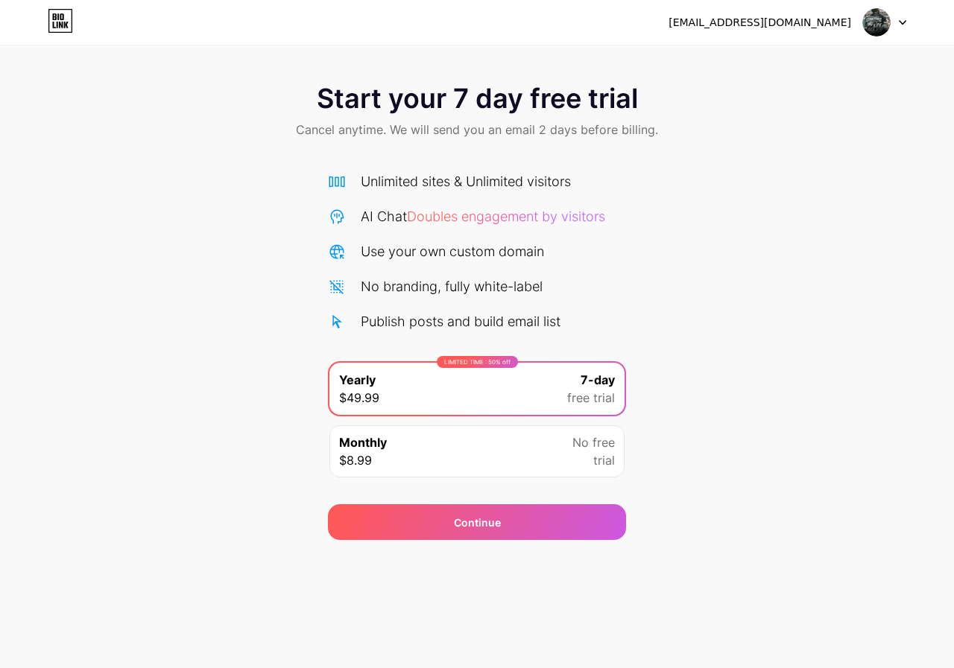
click at [51, 22] on icon at bounding box center [60, 21] width 25 height 24
click at [898, 28] on div at bounding box center [884, 22] width 43 height 27
click at [779, 18] on div "[EMAIL_ADDRESS][DOMAIN_NAME]" at bounding box center [759, 23] width 183 height 16
click at [52, 22] on icon at bounding box center [60, 21] width 25 height 24
click at [68, 31] on icon at bounding box center [60, 21] width 25 height 24
